Goal: Check status: Check status

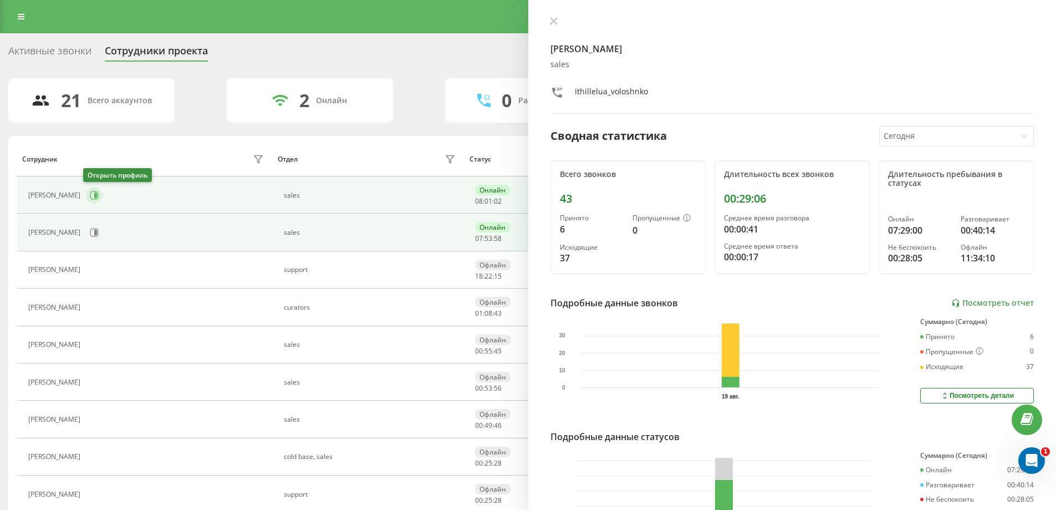
click at [93, 189] on button at bounding box center [94, 195] width 17 height 17
click at [103, 235] on button at bounding box center [94, 232] width 17 height 17
click at [93, 191] on icon at bounding box center [94, 195] width 9 height 9
click at [99, 237] on icon at bounding box center [94, 232] width 9 height 9
click at [94, 195] on icon at bounding box center [95, 195] width 3 height 6
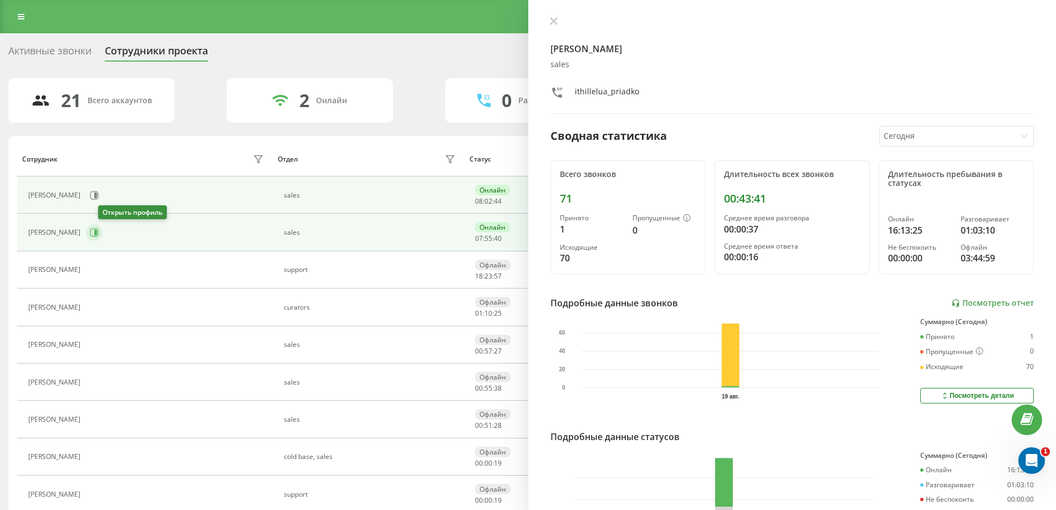
click at [97, 235] on icon at bounding box center [95, 233] width 3 height 6
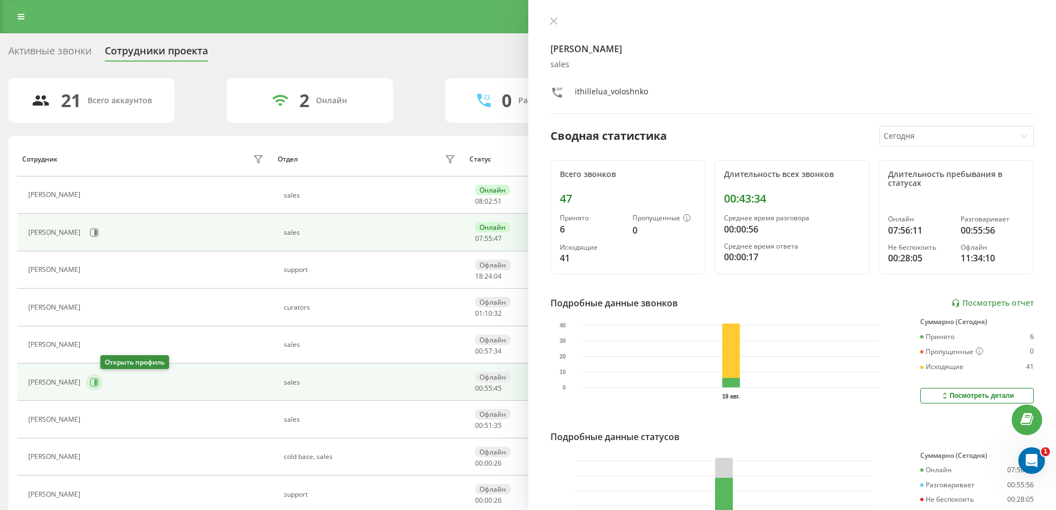
click at [97, 379] on icon at bounding box center [95, 382] width 3 height 6
